Goal: Transaction & Acquisition: Purchase product/service

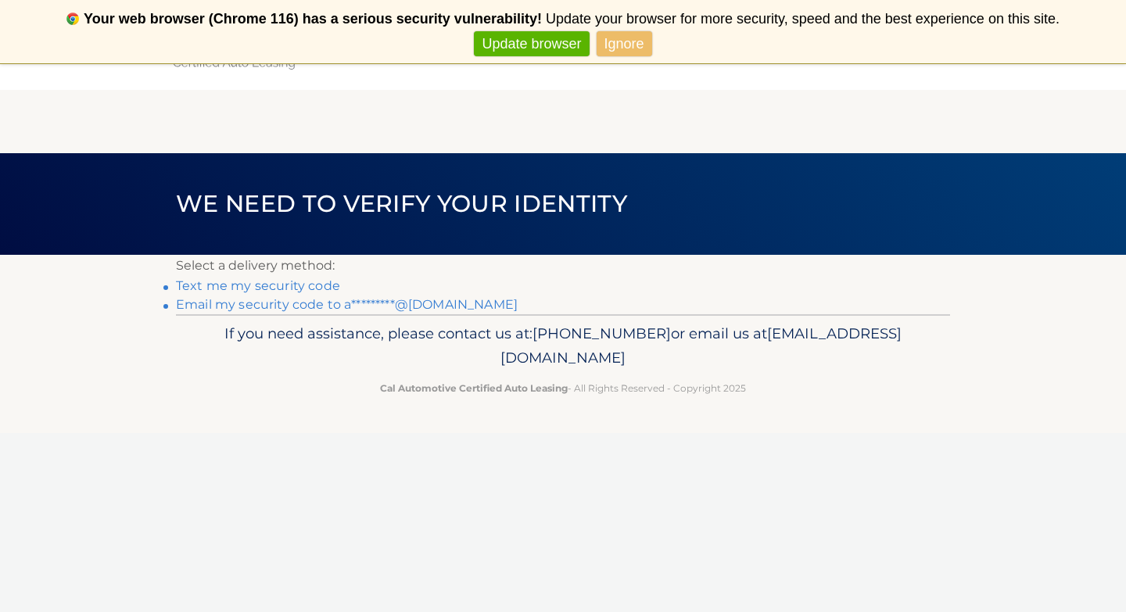
click at [284, 306] on link "Email my security code to a*********@gmail.com" at bounding box center [347, 304] width 342 height 15
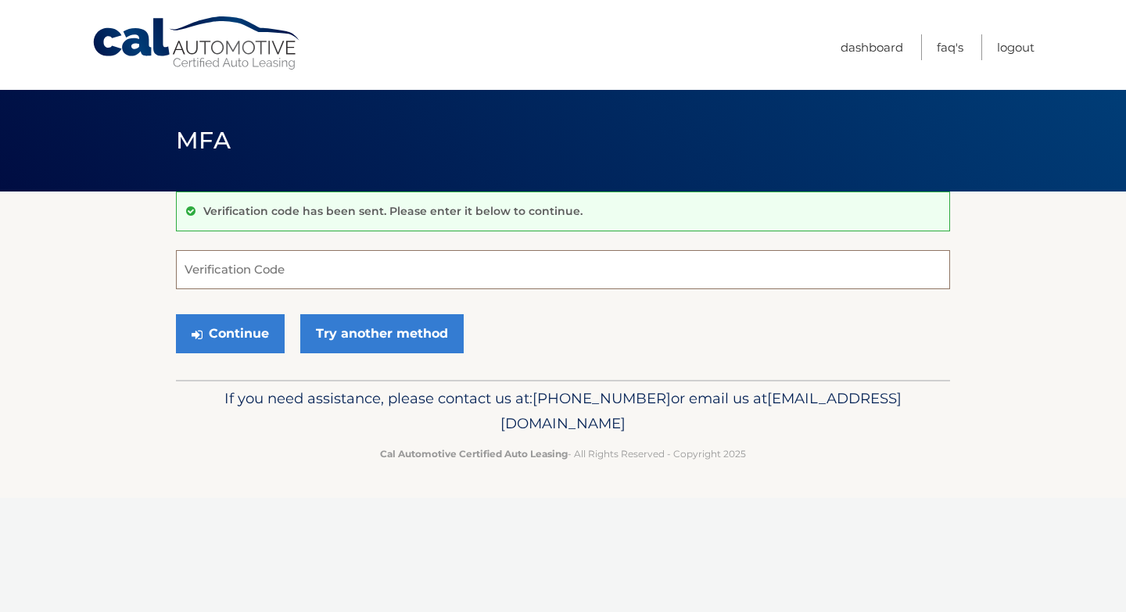
click at [360, 278] on input "Verification Code" at bounding box center [563, 269] width 774 height 39
type input "666637"
click at [251, 335] on button "Continue" at bounding box center [230, 333] width 109 height 39
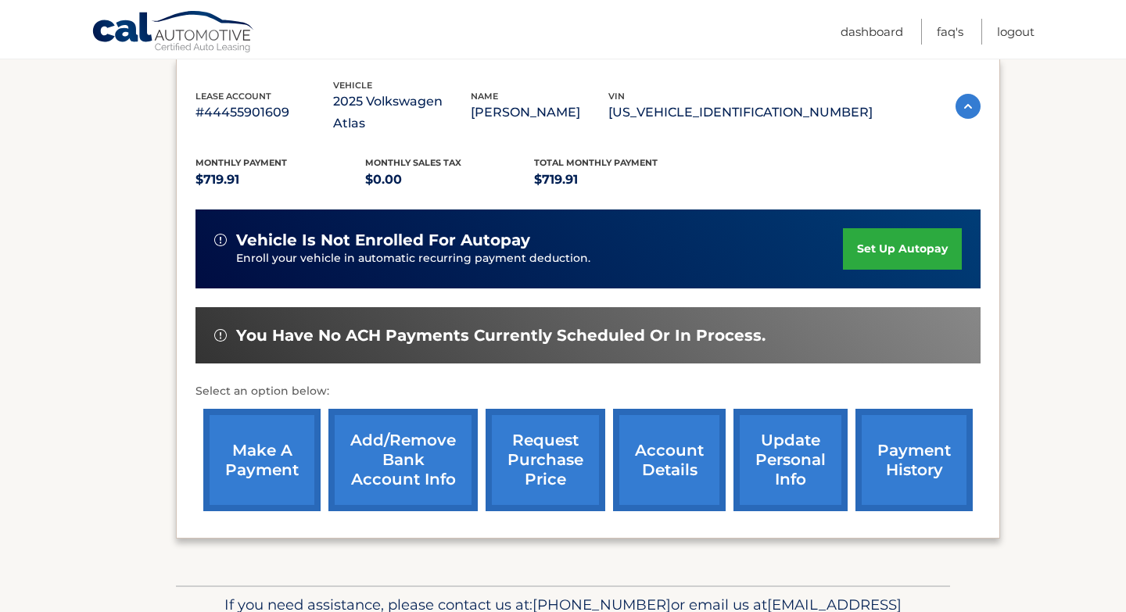
scroll to position [267, 0]
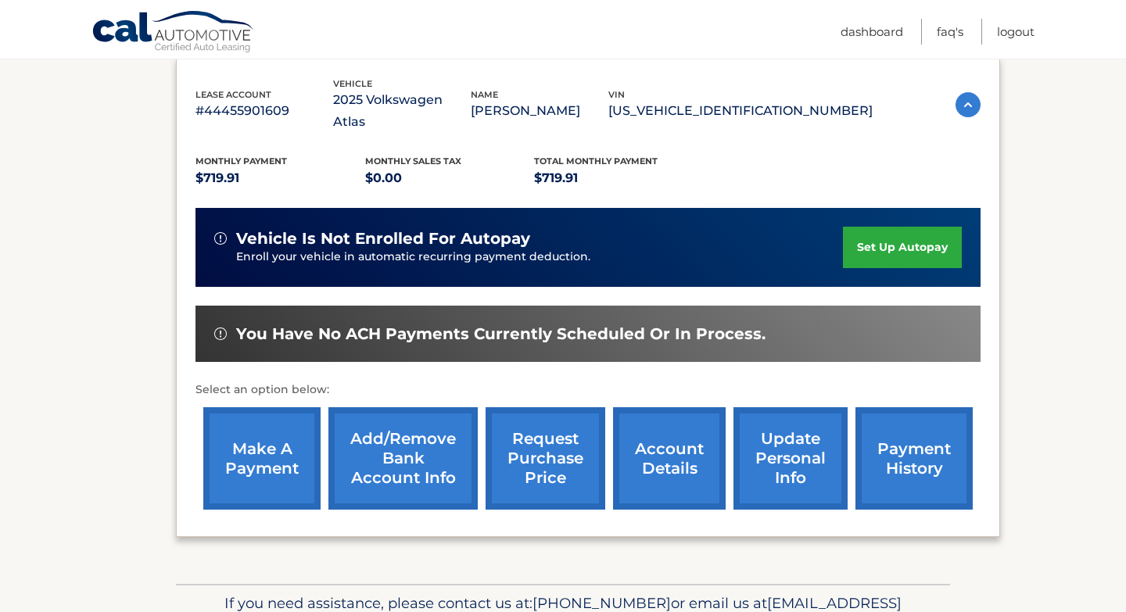
click at [244, 439] on link "make a payment" at bounding box center [261, 458] width 117 height 102
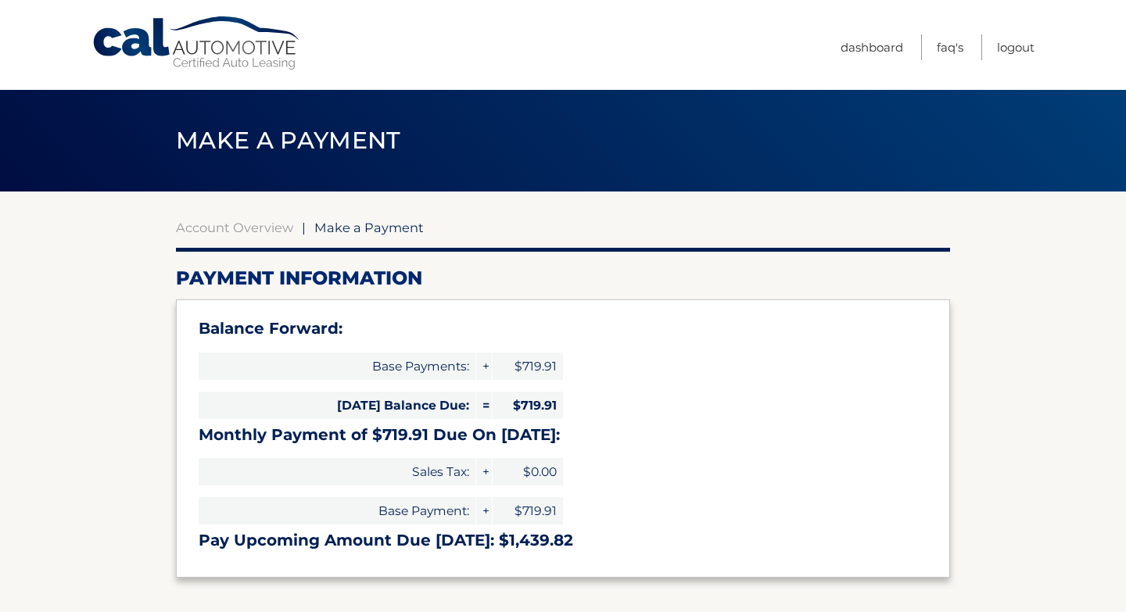
select select "MjMxMzM0MzgtMThiNS00OTgxLWFiOWMtMjA5ZTQyYjZkYzc3"
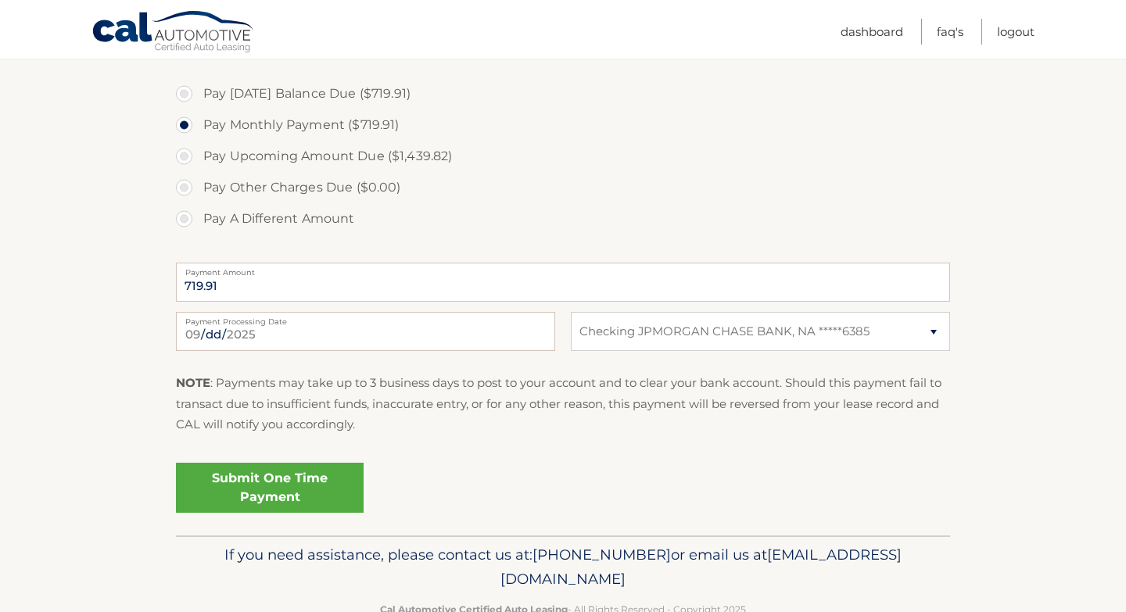
scroll to position [533, 0]
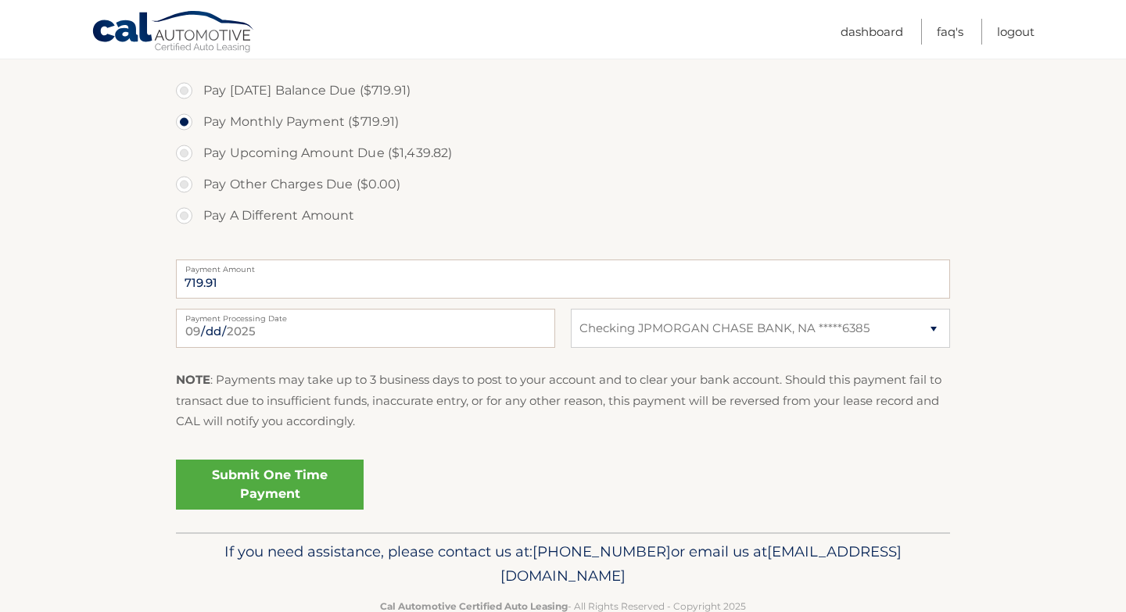
click at [268, 491] on link "Submit One Time Payment" at bounding box center [270, 485] width 188 height 50
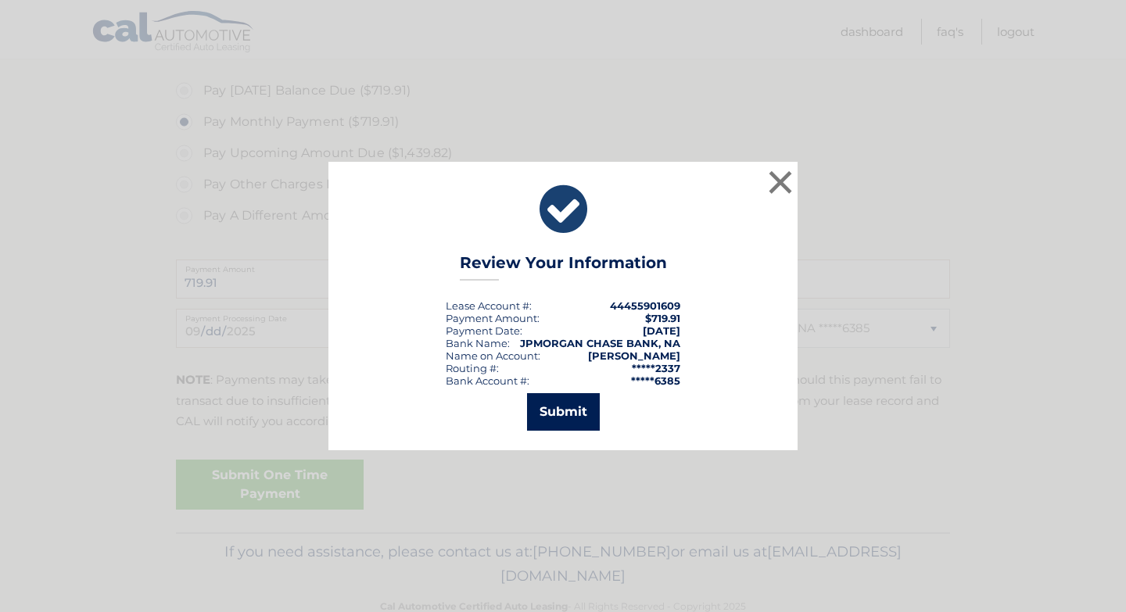
click at [561, 416] on button "Submit" at bounding box center [563, 412] width 73 height 38
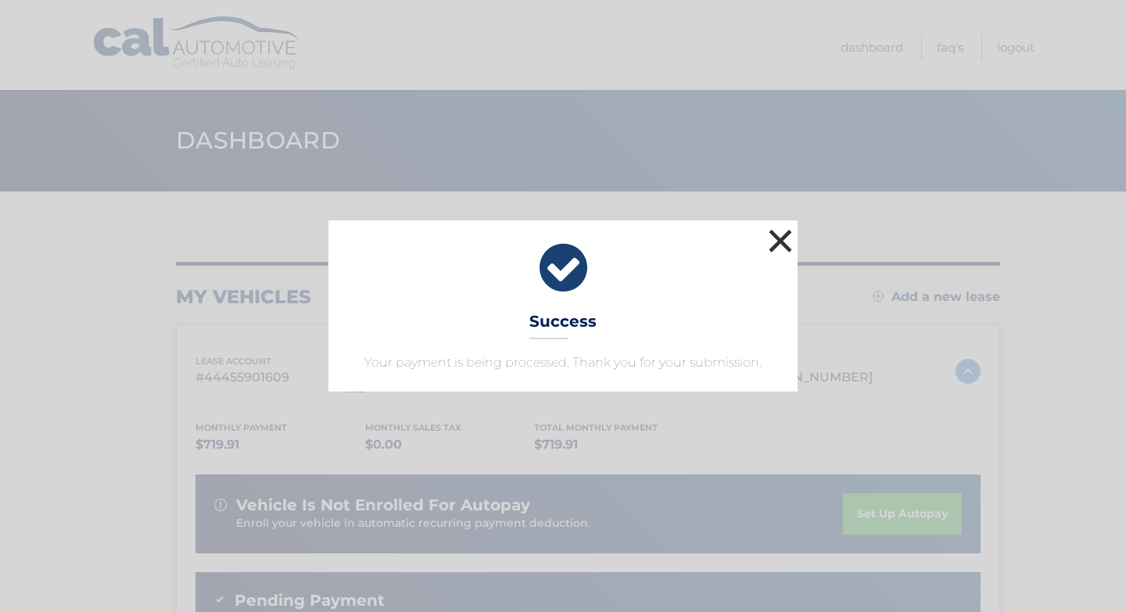
click at [785, 242] on button "×" at bounding box center [780, 240] width 31 height 31
